Goal: Information Seeking & Learning: Find specific fact

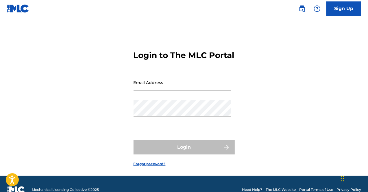
click at [184, 91] on input "Email Address" at bounding box center [182, 82] width 98 height 16
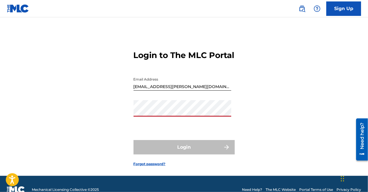
click at [141, 91] on input "[EMAIL_ADDRESS][PERSON_NAME][DOMAIN_NAME]" at bounding box center [182, 82] width 98 height 16
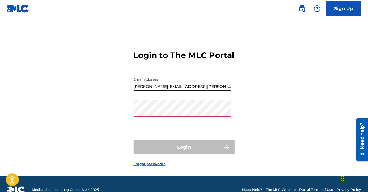
type input "[PERSON_NAME][EMAIL_ADDRESS][PERSON_NAME][DOMAIN_NAME]"
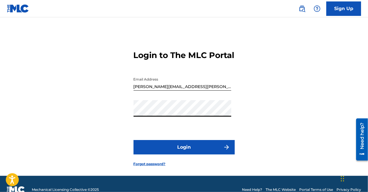
click at [133, 140] on button "Login" at bounding box center [183, 147] width 101 height 14
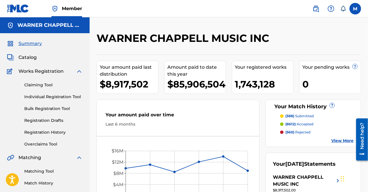
click at [30, 60] on span "Catalog" at bounding box center [27, 57] width 18 height 7
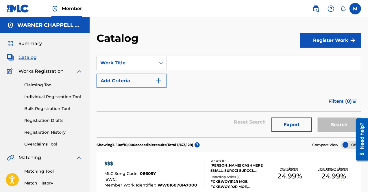
click at [220, 66] on input "Search Form" at bounding box center [263, 63] width 194 height 14
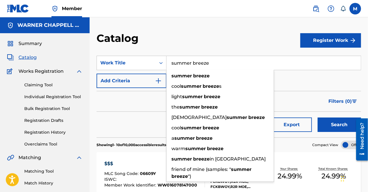
type input "summer breeze"
click at [317, 118] on button "Search" at bounding box center [338, 125] width 43 height 14
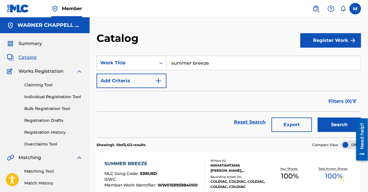
click at [127, 78] on button "Add Criteria" at bounding box center [131, 81] width 70 height 14
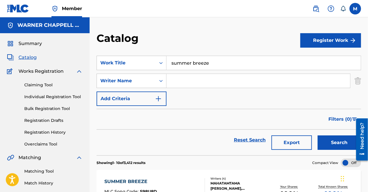
click at [203, 79] on input "Search Form" at bounding box center [257, 81] width 183 height 14
type input "[PERSON_NAME]"
click at [317, 135] on button "Search" at bounding box center [338, 142] width 43 height 14
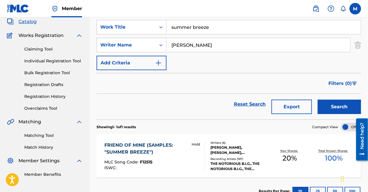
scroll to position [76, 0]
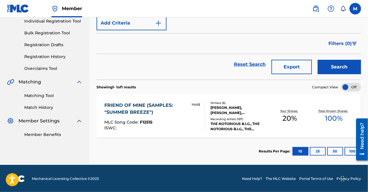
click at [186, 118] on div "FRIEND OF MINE (SAMPLES: "SUMMER BREEZE") MLC Song Code : F12515 ISWC :" at bounding box center [145, 116] width 82 height 28
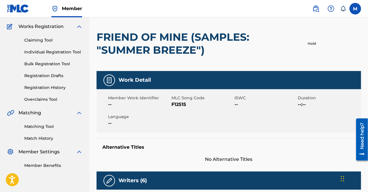
scroll to position [144, 0]
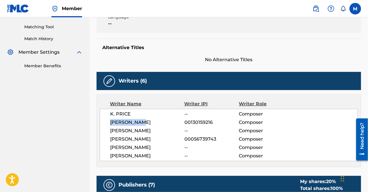
drag, startPoint x: 109, startPoint y: 121, endPoint x: 143, endPoint y: 120, distance: 33.8
click at [143, 120] on div "K. PRICE -- Composer [PERSON_NAME] 00130159216 Composer [PERSON_NAME] -- Compos…" at bounding box center [229, 135] width 258 height 52
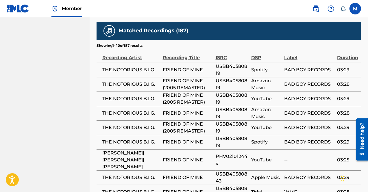
scroll to position [1199, 0]
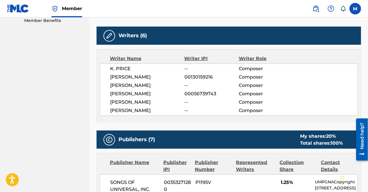
scroll to position [188, 0]
